Goal: Complete application form

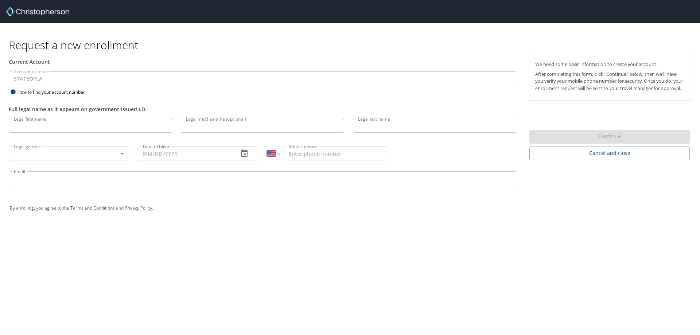
select select "US"
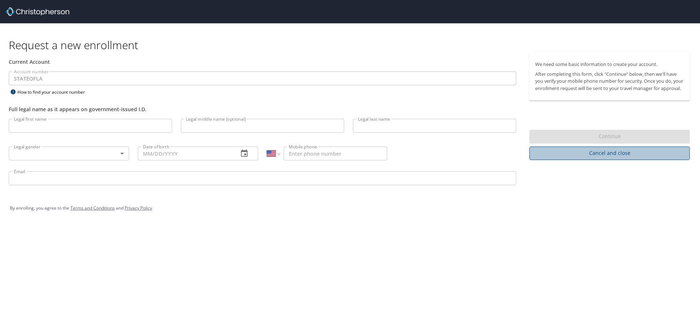
click at [578, 160] on button "Cancel and close" at bounding box center [609, 153] width 160 height 13
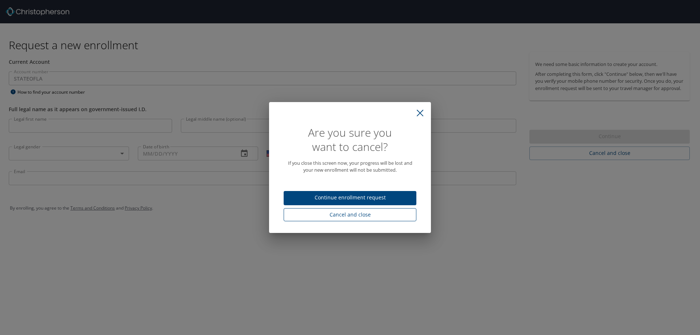
click at [384, 219] on span "Cancel and close" at bounding box center [350, 214] width 121 height 9
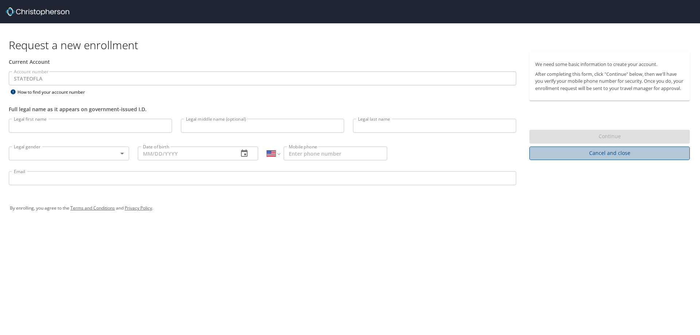
click at [590, 158] on span "Cancel and close" at bounding box center [609, 153] width 149 height 9
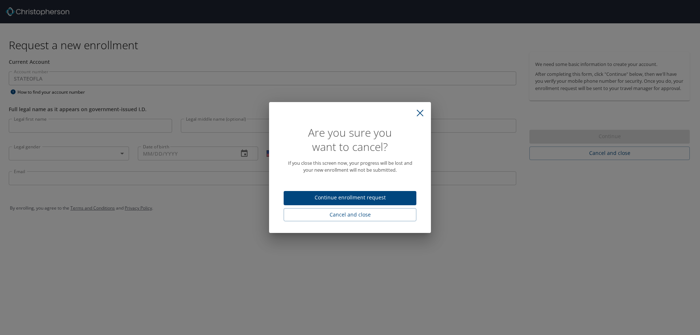
click at [422, 110] on icon "close" at bounding box center [419, 112] width 7 height 7
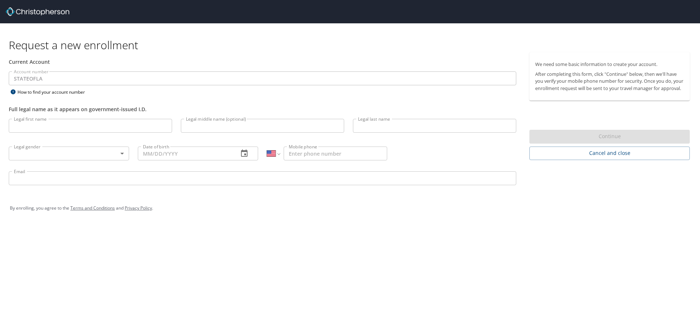
select select "US"
